Goal: Communication & Community: Answer question/provide support

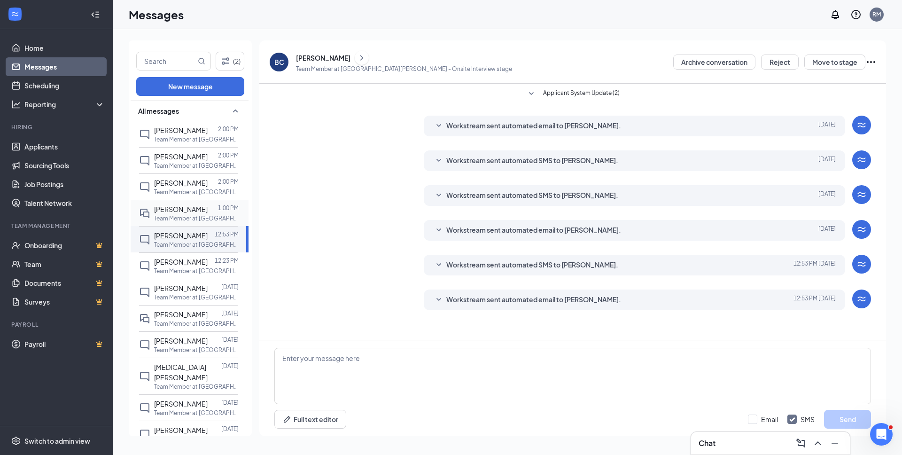
click at [191, 213] on span "[PERSON_NAME]" at bounding box center [181, 209] width 54 height 8
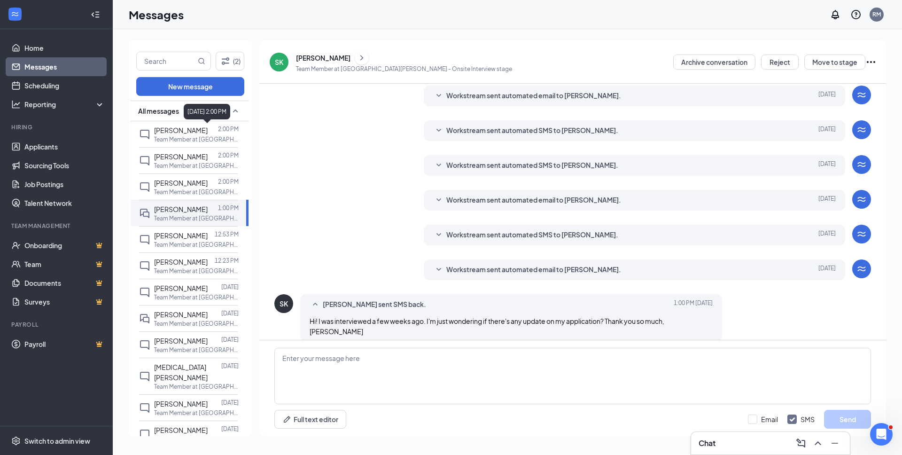
scroll to position [130, 0]
click at [308, 62] on div "[PERSON_NAME]" at bounding box center [323, 57] width 54 height 9
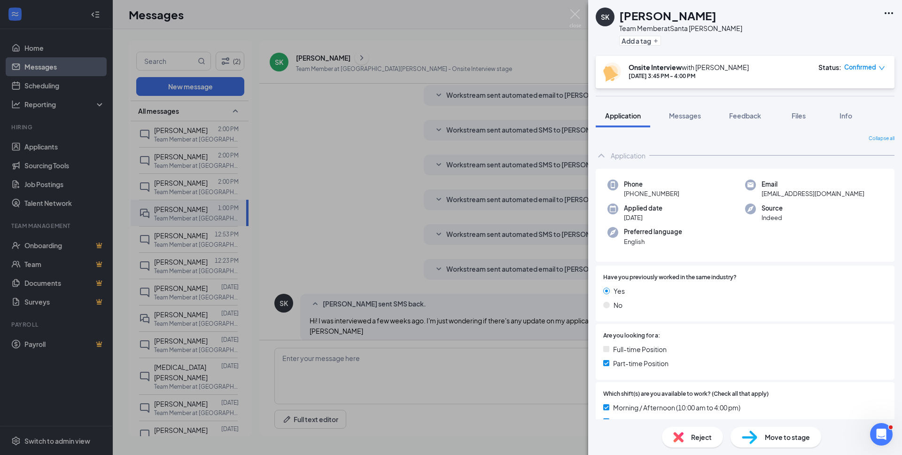
click at [647, 21] on h1 "[PERSON_NAME]" at bounding box center [667, 16] width 97 height 16
copy h1 "[PERSON_NAME]"
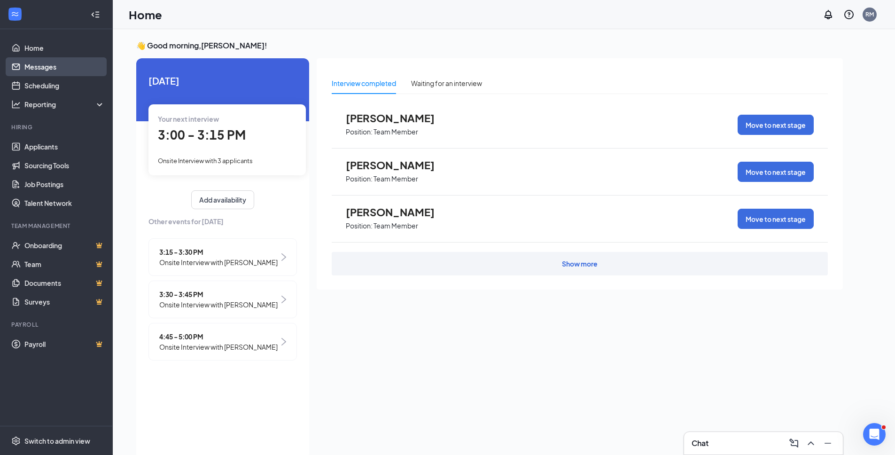
click at [52, 65] on link "Messages" at bounding box center [64, 66] width 80 height 19
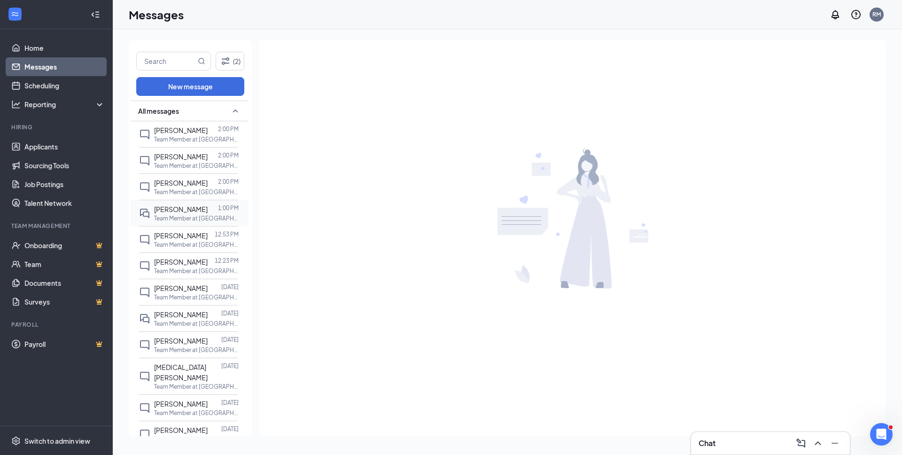
click at [184, 210] on span "[PERSON_NAME]" at bounding box center [181, 209] width 54 height 8
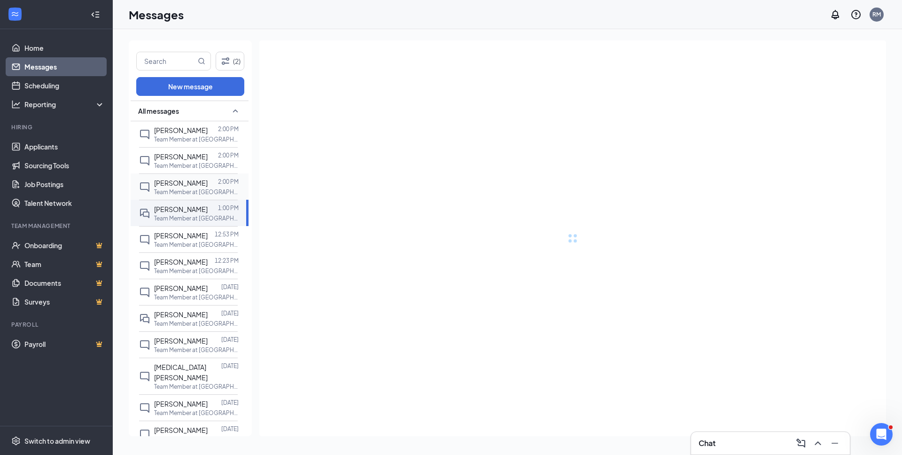
click at [182, 188] on p "Team Member at [GEOGRAPHIC_DATA][PERSON_NAME]" at bounding box center [196, 192] width 85 height 8
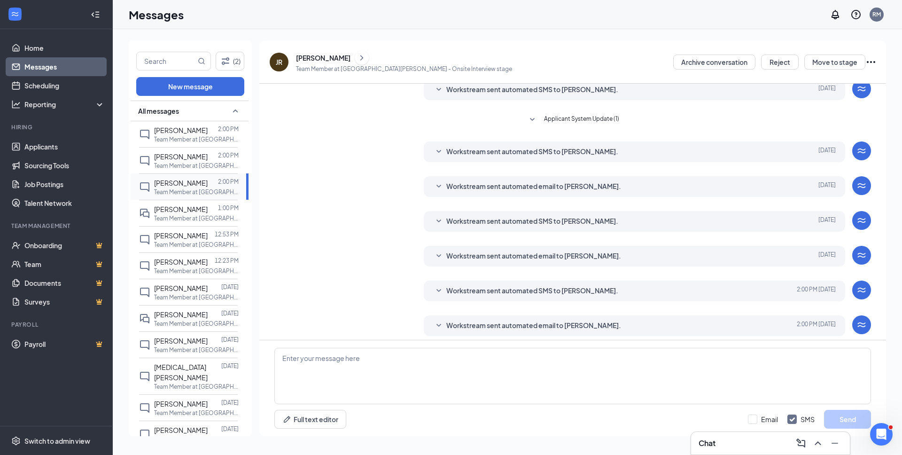
scroll to position [114, 0]
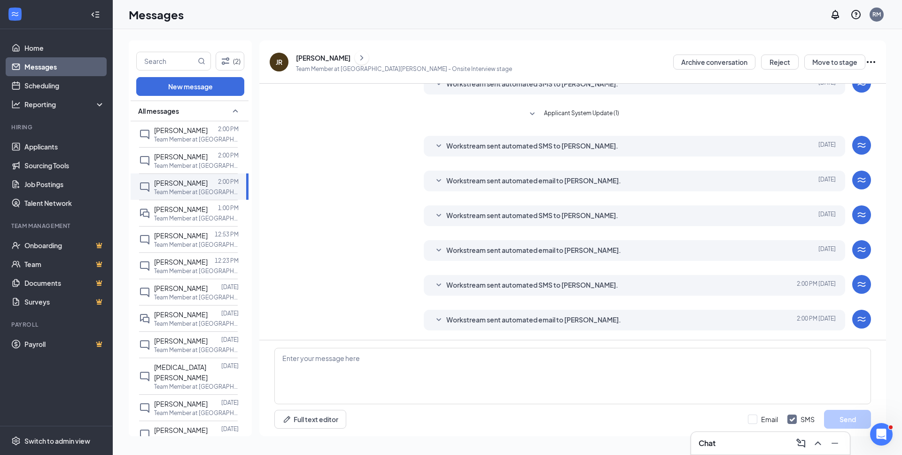
click at [454, 328] on div "Workstream sent automated email to Jonathan Rimer. Today 2:00 PM Time: 3:00 PM …" at bounding box center [635, 320] width 422 height 21
click at [452, 326] on div "Workstream sent automated email to Jonathan Rimer. Today 2:00 PM Time: 3:00 PM …" at bounding box center [635, 320] width 422 height 21
click at [446, 322] on span "Workstream sent automated email to Jonathan Rimer." at bounding box center [533, 319] width 175 height 11
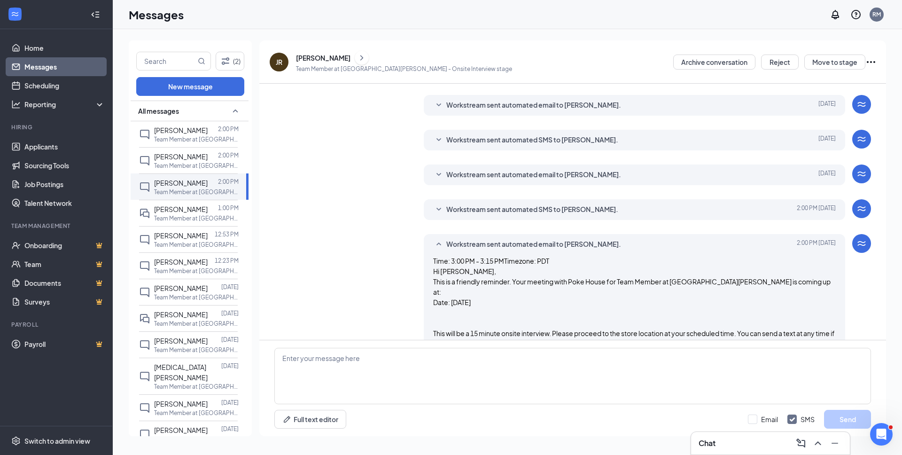
scroll to position [254, 0]
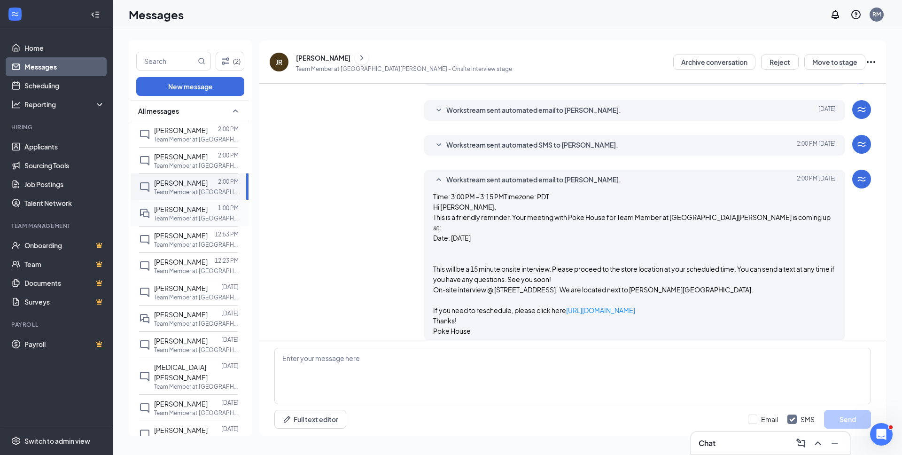
click at [185, 214] on p "Team Member at [GEOGRAPHIC_DATA][PERSON_NAME]" at bounding box center [196, 218] width 85 height 8
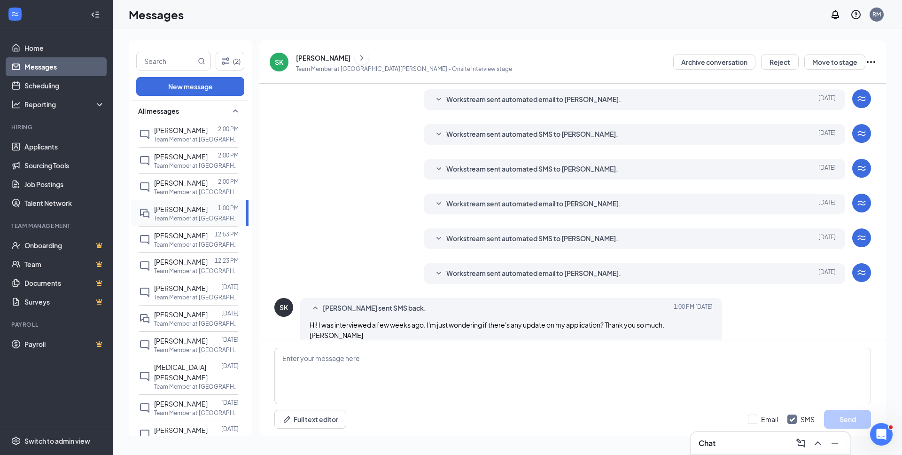
scroll to position [130, 0]
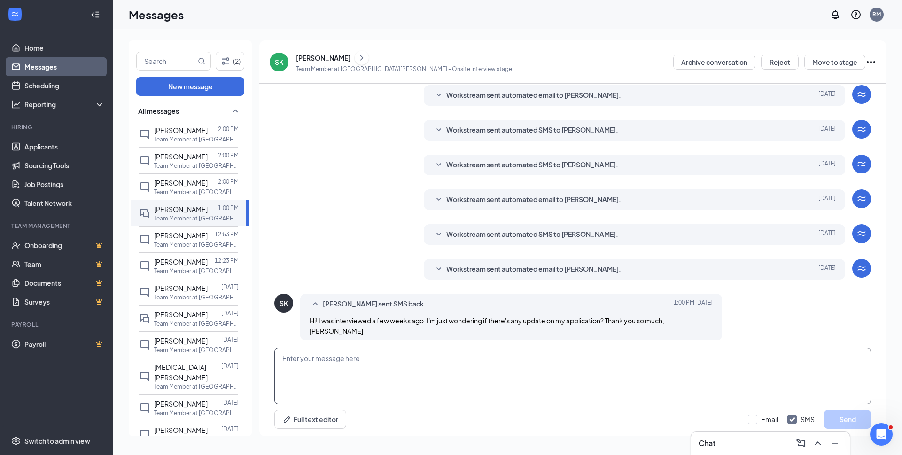
click at [450, 355] on textarea at bounding box center [572, 376] width 597 height 56
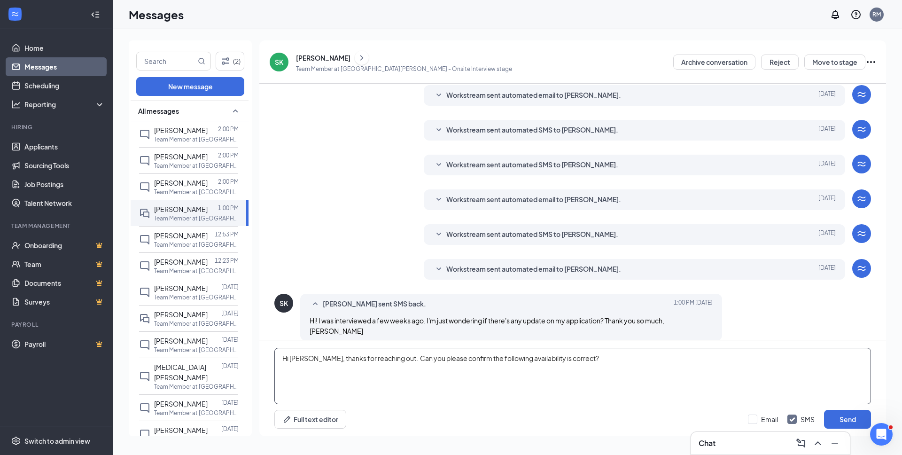
click at [597, 359] on textarea "Hi Stella, thanks for reaching out. Can you please confirm the following availa…" at bounding box center [572, 376] width 597 height 56
type textarea "Hi Stella, thanks for reaching out. Can you please confirm the following availa…"
click at [845, 410] on button "Send" at bounding box center [847, 419] width 47 height 19
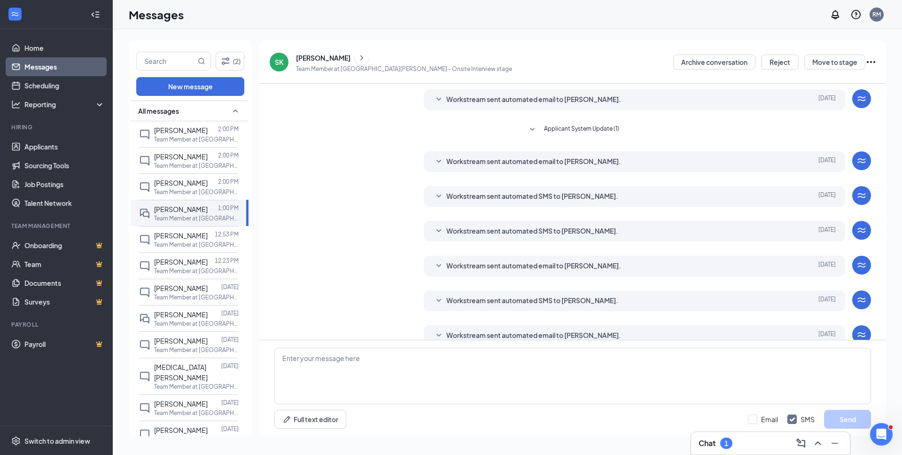
scroll to position [0, 0]
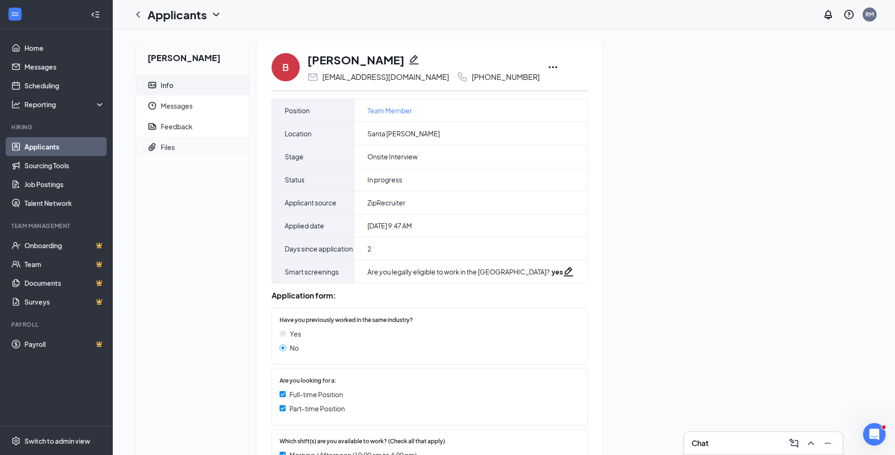
click at [208, 156] on span "Files" at bounding box center [201, 147] width 81 height 21
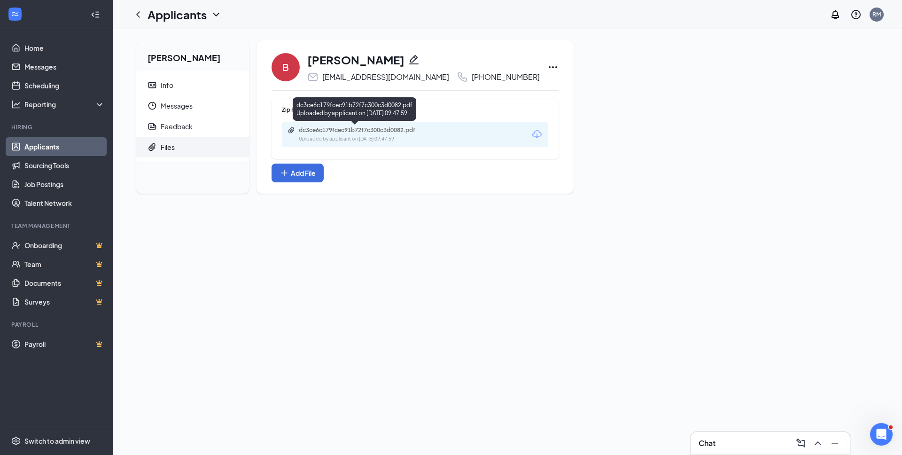
click at [377, 132] on div "dc3ce6c179fcec91b72f7c300c3d0082.pdf" at bounding box center [365, 130] width 132 height 8
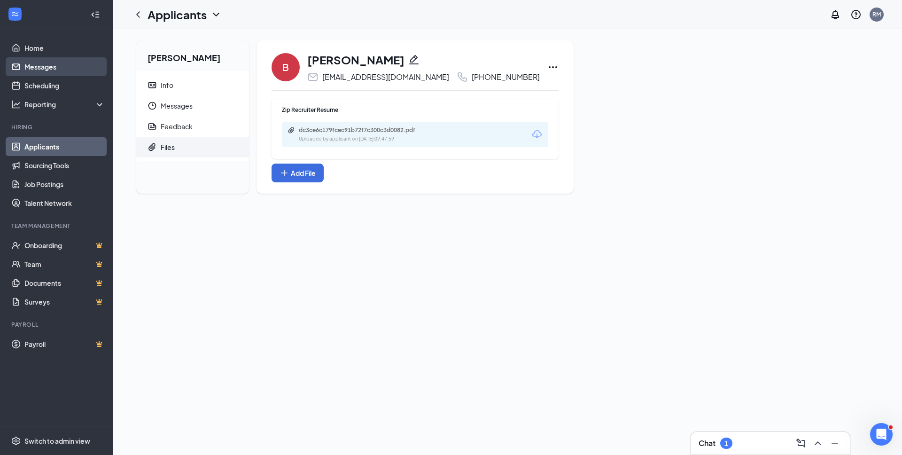
click at [51, 73] on link "Messages" at bounding box center [64, 66] width 80 height 19
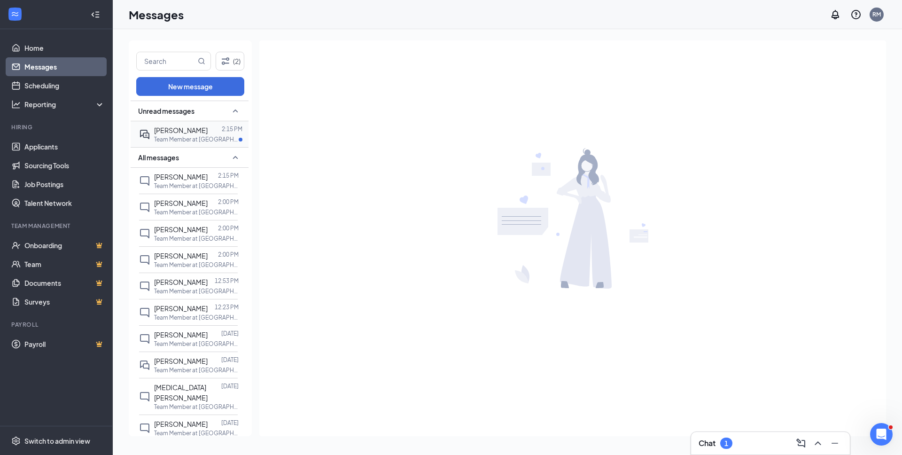
click at [196, 144] on div "Stella Kellett 2:15 PM Team Member at Santa Barbara" at bounding box center [188, 134] width 99 height 26
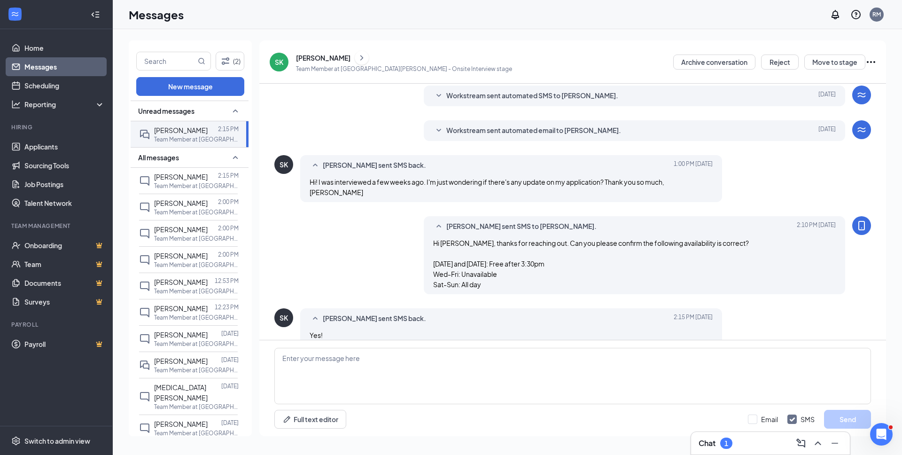
scroll to position [203, 0]
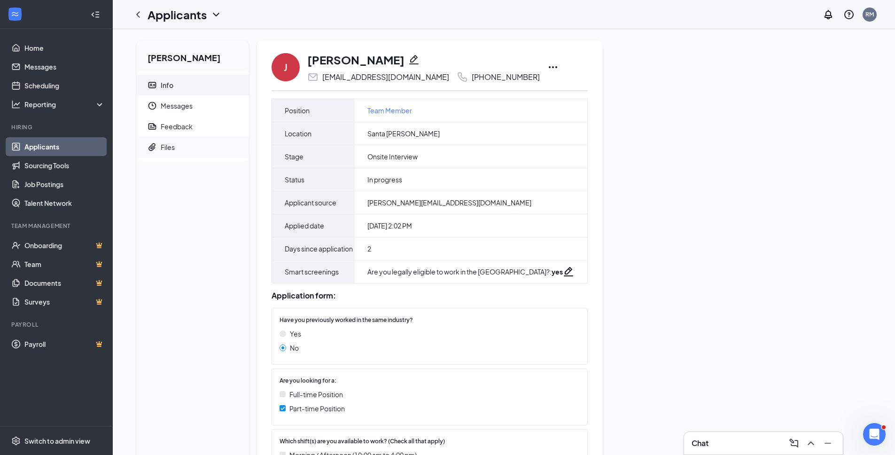
click at [216, 153] on span "Files" at bounding box center [201, 147] width 81 height 21
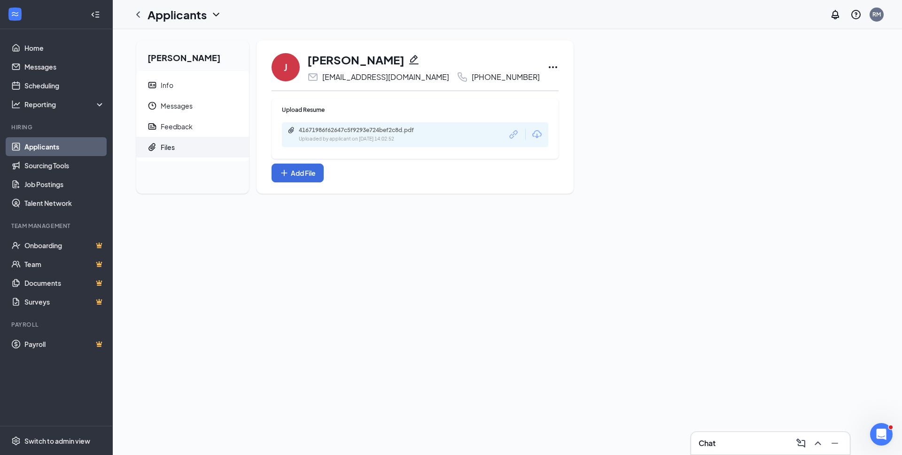
click at [442, 134] on div "41671986f62647c5f9293e724bef2c8d.pdf Uploaded by applicant on [DATE] 14:02:52" at bounding box center [415, 134] width 266 height 25
click at [412, 127] on div "41671986f62647c5f9293e724bef2c8d.pdf" at bounding box center [365, 130] width 132 height 8
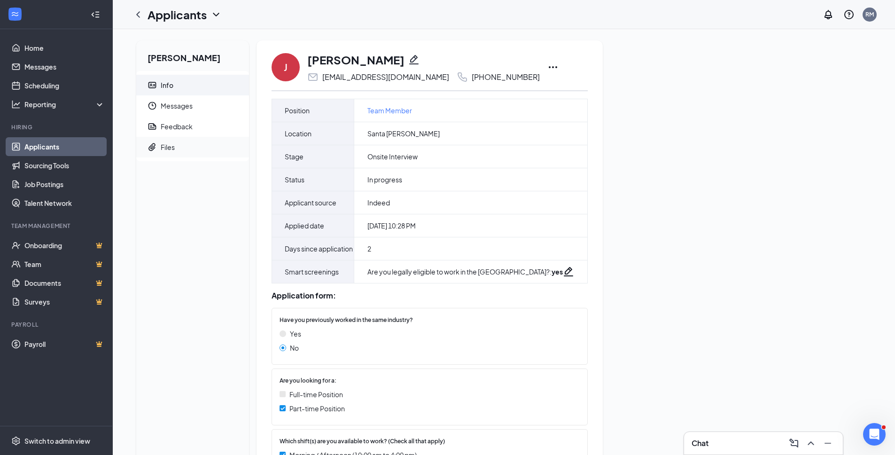
click at [207, 146] on span "Files" at bounding box center [201, 147] width 81 height 21
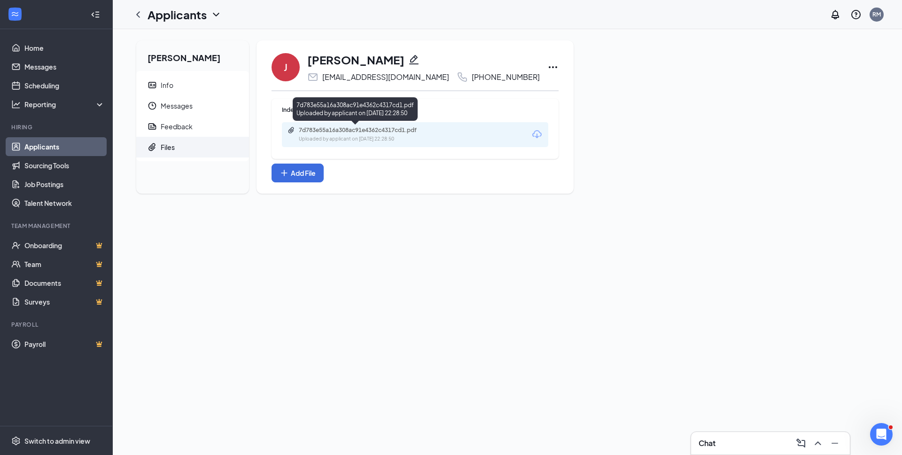
click at [389, 124] on div "7d783e55a16a308ac91e4362c4317cd1.pdf Uploaded by applicant on Sep 12, 2025 at 2…" at bounding box center [355, 110] width 125 height 27
click at [389, 124] on div "7d783e55a16a308ac91e4362c4317cd1.pdf Uploaded by applicant on Sep 12, 2025 at 2…" at bounding box center [415, 134] width 266 height 25
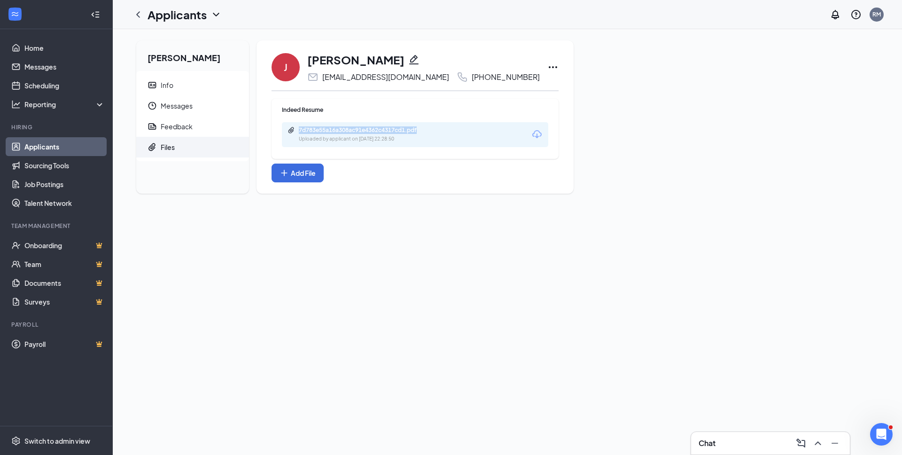
click at [389, 124] on div "7d783e55a16a308ac91e4362c4317cd1.pdf Uploaded by applicant on Sep 12, 2025 at 2…" at bounding box center [415, 134] width 266 height 25
click at [389, 125] on div "7d783e55a16a308ac91e4362c4317cd1.pdf Uploaded by applicant on Sep 12, 2025 at 2…" at bounding box center [415, 134] width 266 height 25
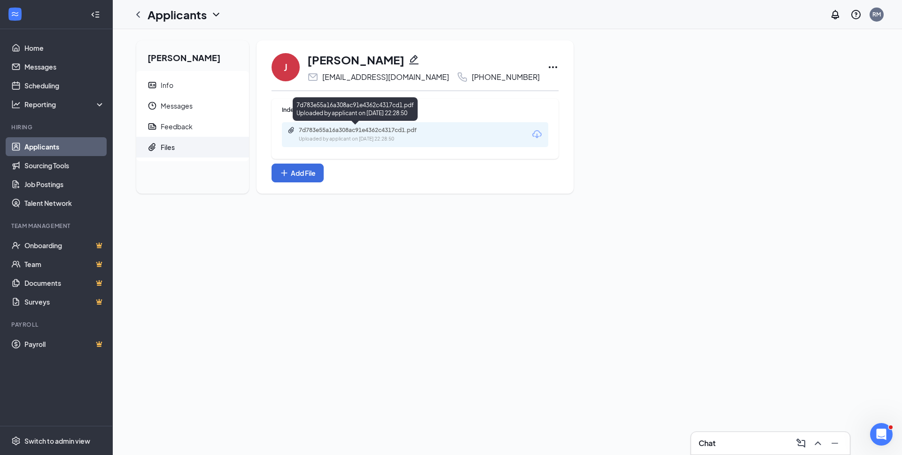
click at [389, 126] on div "7d783e55a16a308ac91e4362c4317cd1.pdf" at bounding box center [365, 130] width 132 height 8
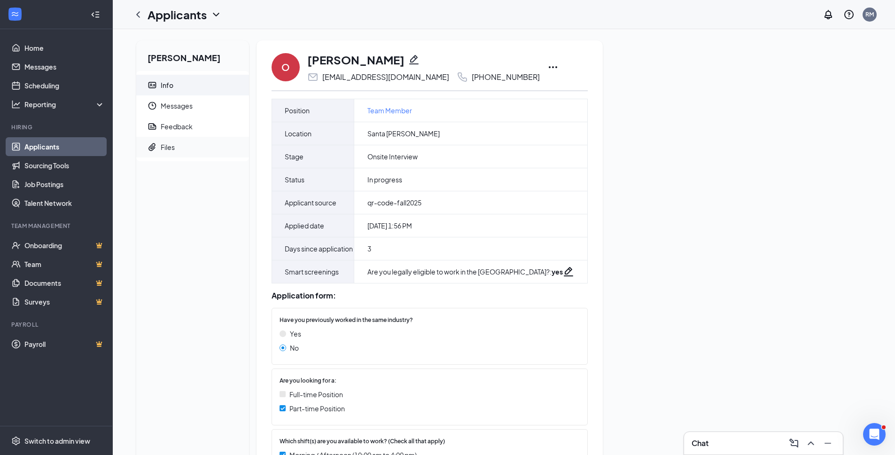
click at [204, 153] on span "Files" at bounding box center [201, 147] width 81 height 21
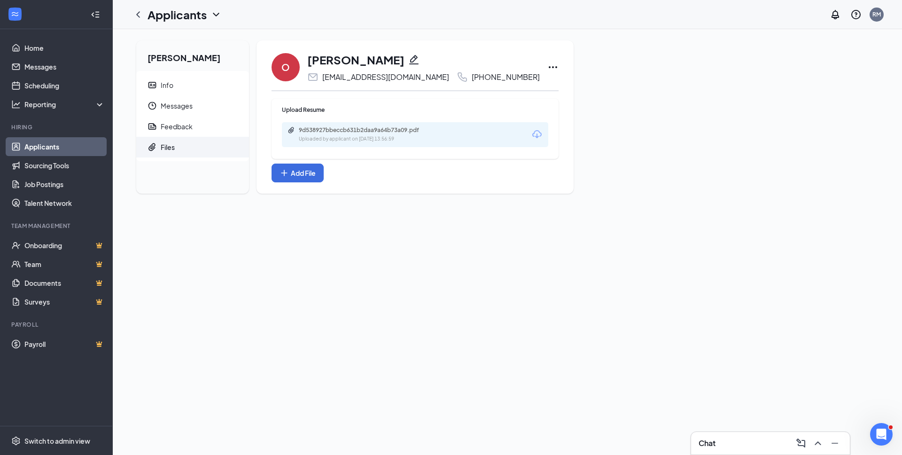
click at [419, 142] on div "Uploaded by applicant on Sep 12, 2025 at 13:56:59" at bounding box center [369, 139] width 141 height 8
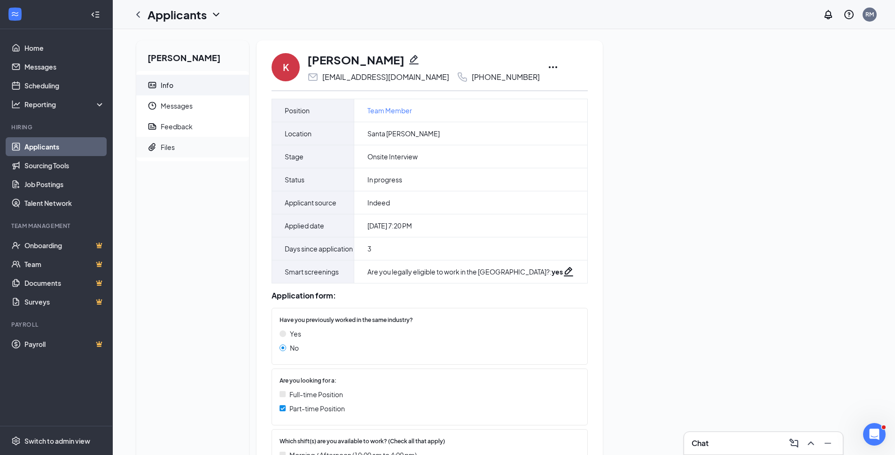
click at [176, 148] on span "Files" at bounding box center [201, 147] width 81 height 21
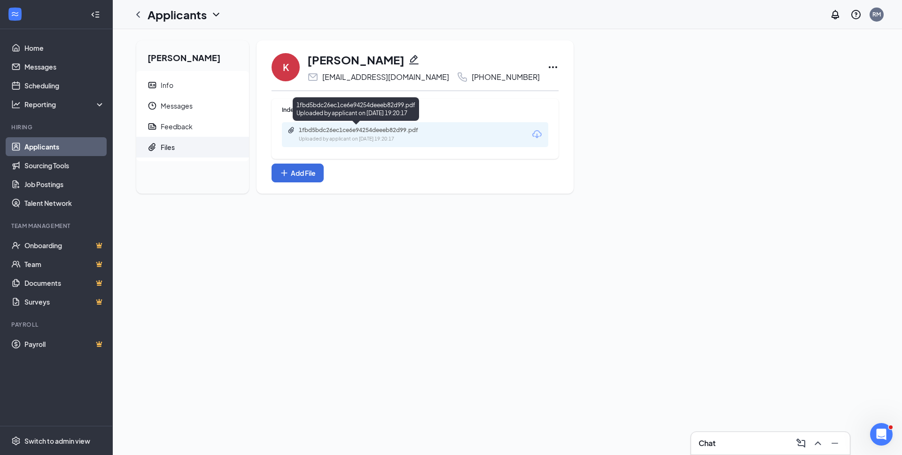
click at [416, 124] on div "1fbd5bdc26ec1ce6e94254deeeb82d99.pdf Uploaded by applicant on [DATE] 19:20:17" at bounding box center [415, 134] width 266 height 25
click at [415, 128] on div "1fbd5bdc26ec1ce6e94254deeeb82d99.pdf" at bounding box center [365, 130] width 132 height 8
click at [582, 217] on div "Katelynn Ramirez Info Messages Feedback Files K Katelynn Ramirez ramirezkatelyn…" at bounding box center [507, 242] width 789 height 426
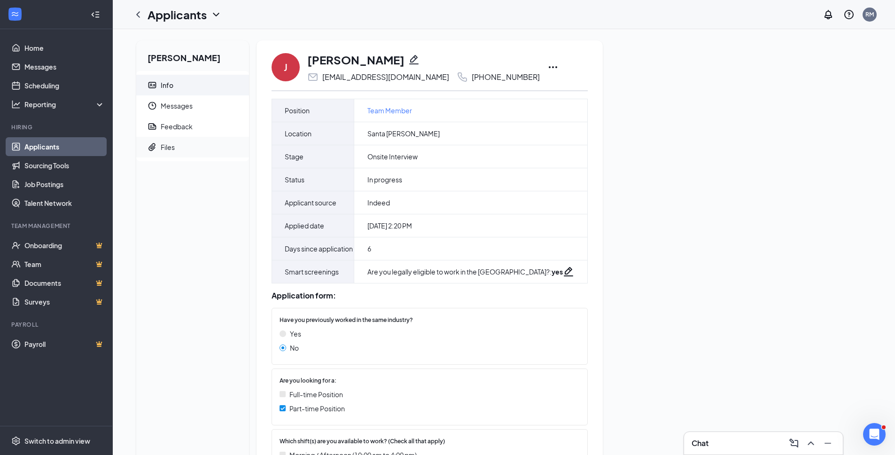
click at [181, 145] on span "Files" at bounding box center [201, 147] width 81 height 21
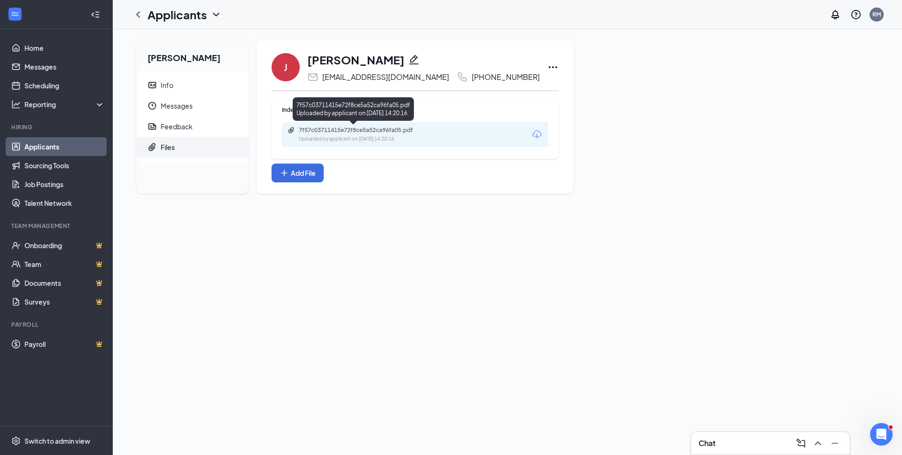
click at [374, 127] on div "7f57c03711415e72f8ce5a52ca96fa05.pdf" at bounding box center [365, 130] width 132 height 8
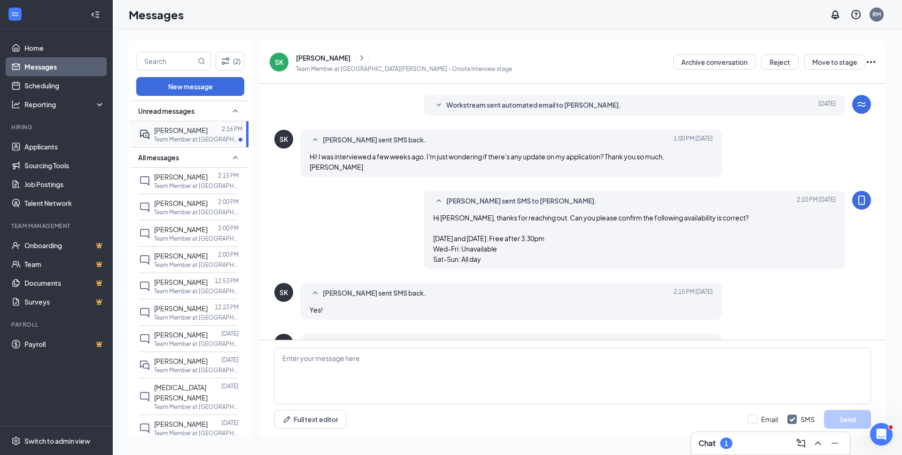
scroll to position [227, 0]
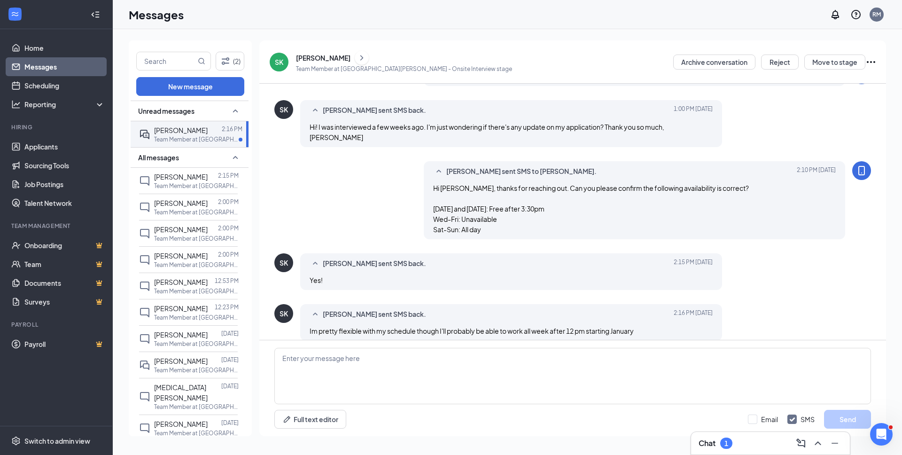
click at [360, 198] on div "[PERSON_NAME] sent SMS to [PERSON_NAME]. [DATE] 2:10 PM Hi [PERSON_NAME], thank…" at bounding box center [572, 202] width 597 height 83
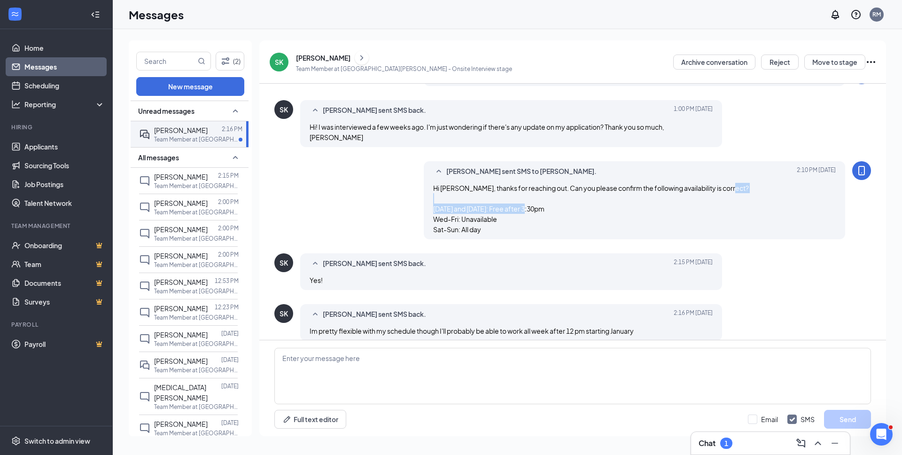
click at [360, 198] on div "Ryan Mai sent SMS to Stella Kellett. Today 2:10 PM Hi Stella, thanks for reachi…" at bounding box center [572, 202] width 597 height 83
click at [574, 365] on textarea at bounding box center [572, 376] width 597 height 56
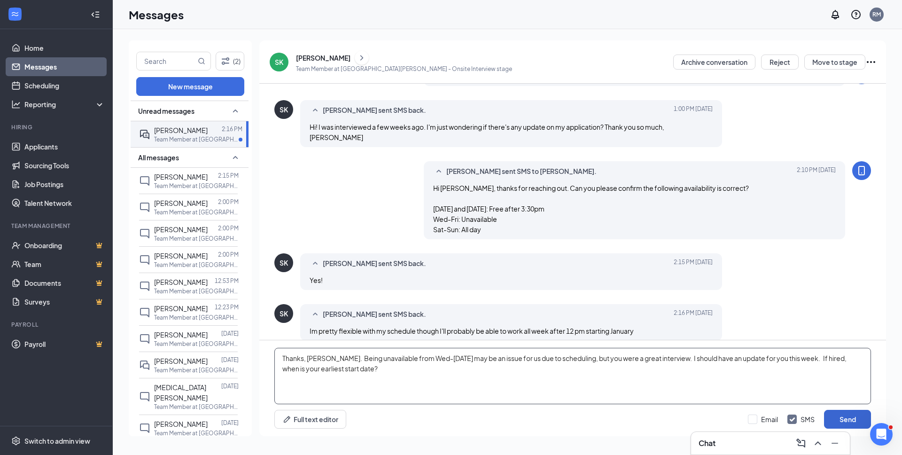
type textarea "Thanks, [PERSON_NAME]. Being unavailable from Wed-[DATE] may be an issue for us…"
click at [836, 418] on button "Send" at bounding box center [847, 419] width 47 height 19
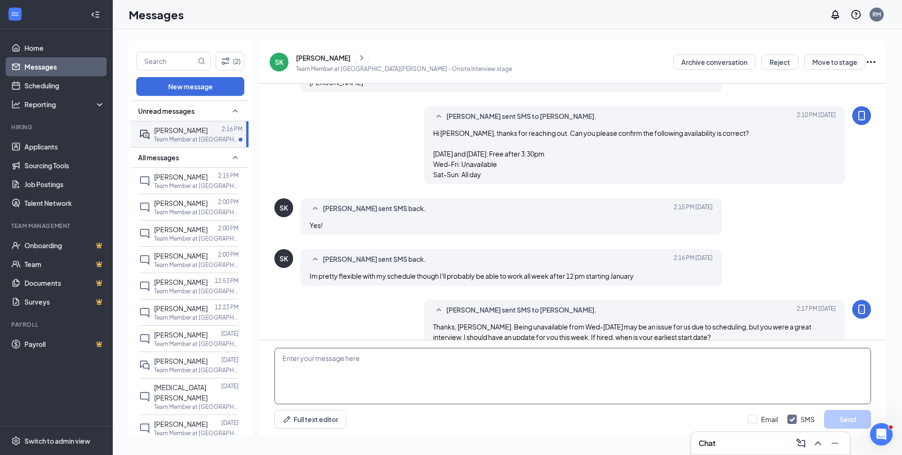
scroll to position [288, 0]
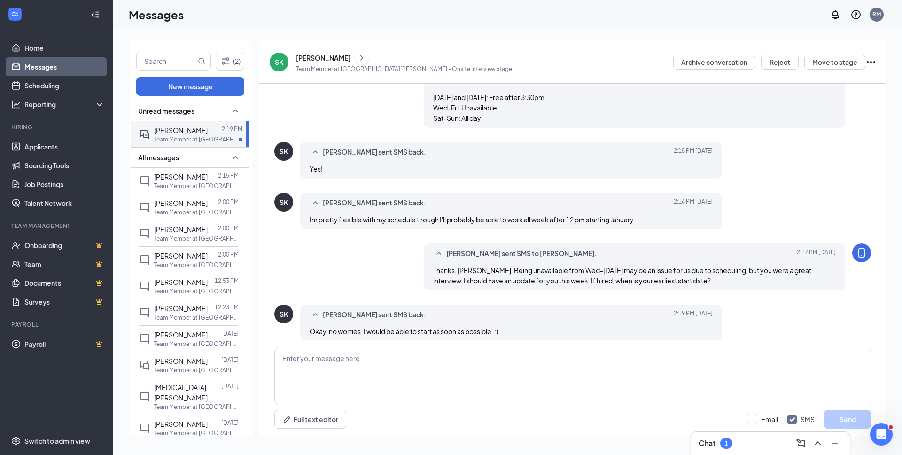
scroll to position [269, 0]
click at [507, 350] on textarea at bounding box center [572, 376] width 597 height 56
